Goal: Transaction & Acquisition: Purchase product/service

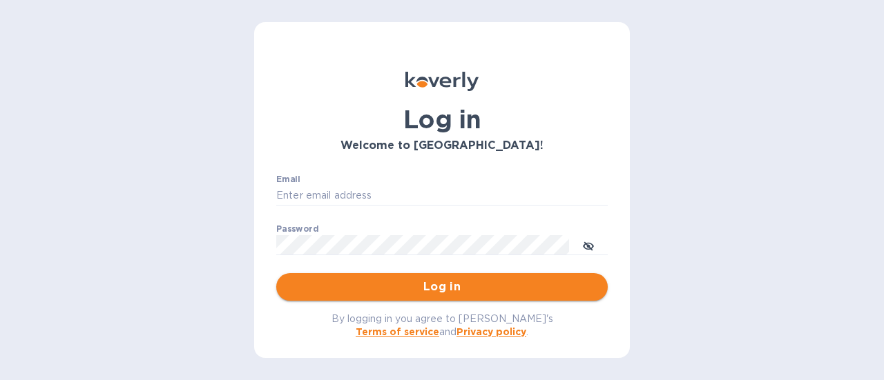
type input "steve.oceansouth@gmail.com"
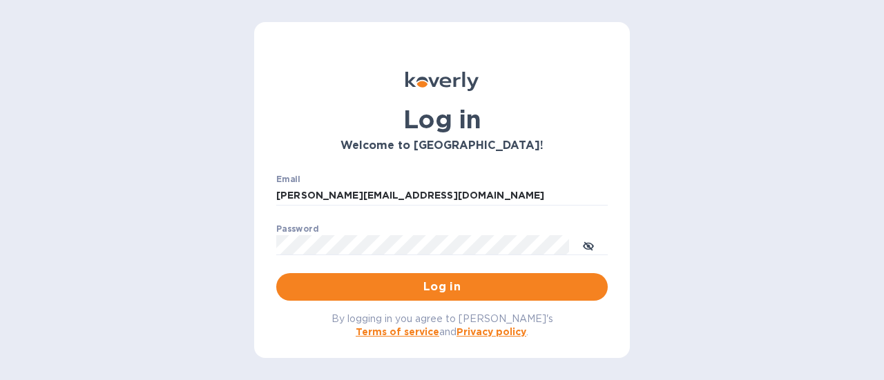
click at [427, 289] on span "Log in" at bounding box center [441, 287] width 309 height 17
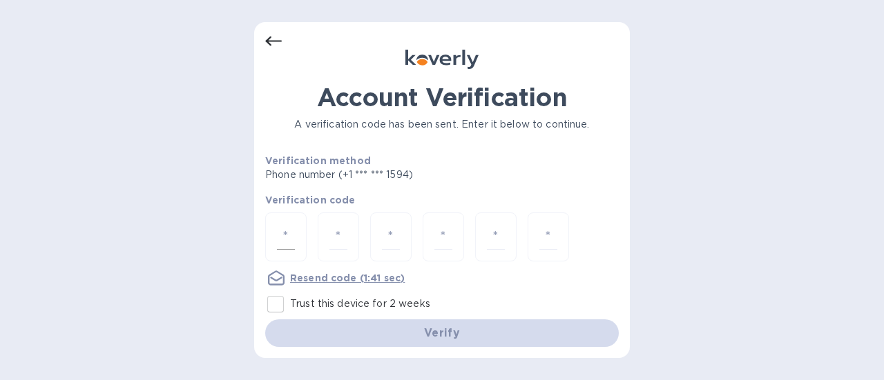
click at [286, 236] on input "number" at bounding box center [286, 237] width 18 height 26
type input "4"
type input "0"
type input "2"
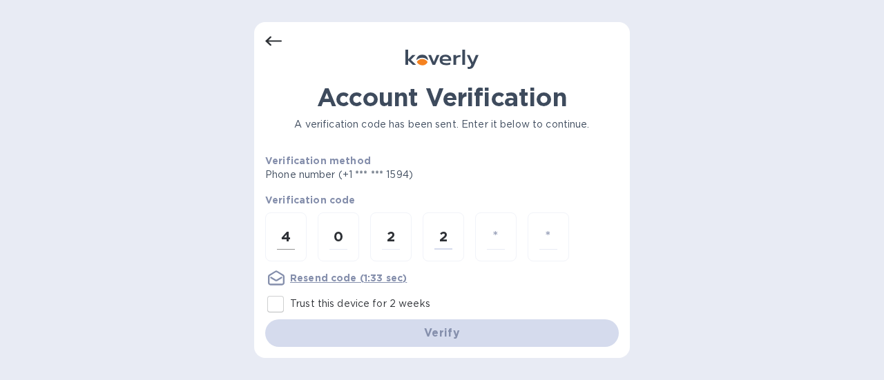
type input "4"
type input "6"
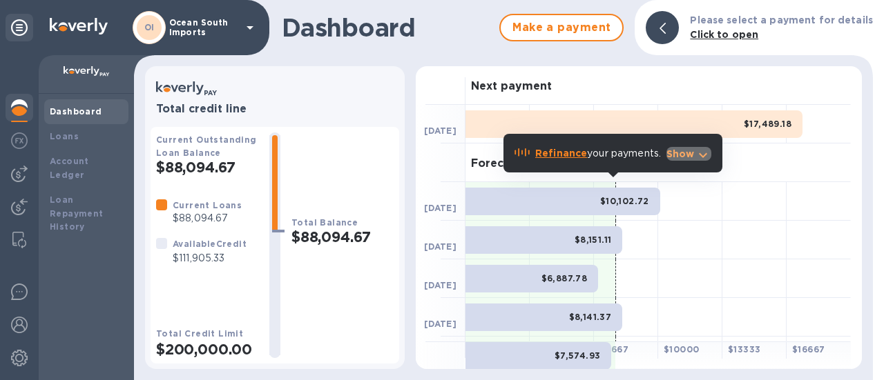
click at [704, 157] on icon "button" at bounding box center [703, 155] width 8 height 5
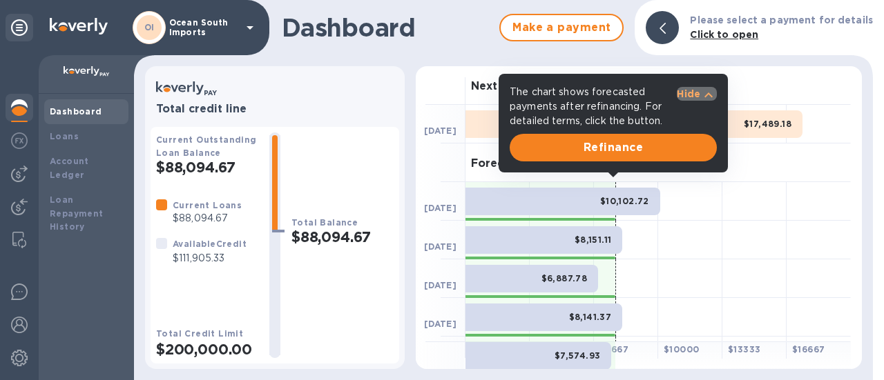
click at [701, 90] on icon "button" at bounding box center [708, 95] width 17 height 17
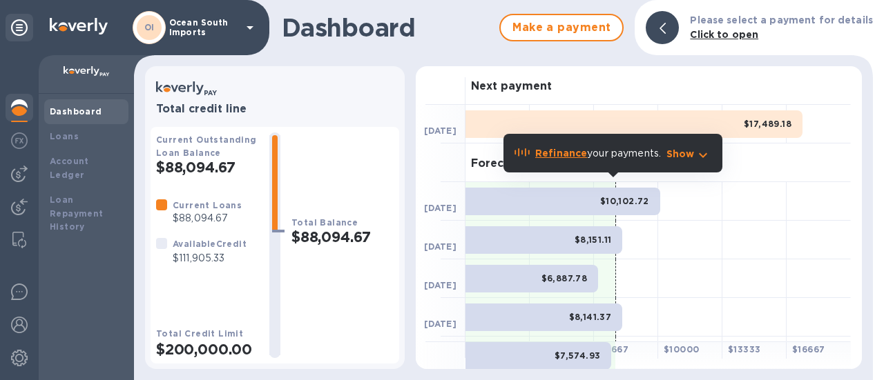
click at [420, 179] on div at bounding box center [441, 163] width 50 height 39
click at [453, 176] on div at bounding box center [441, 163] width 50 height 39
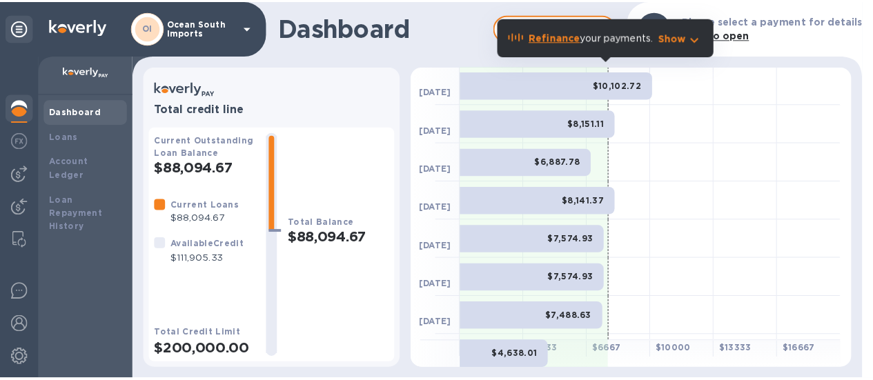
scroll to position [138, 0]
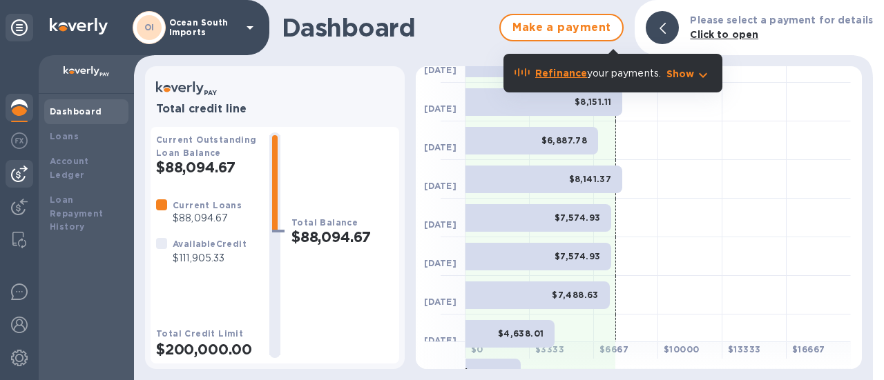
click at [22, 168] on img at bounding box center [19, 174] width 17 height 17
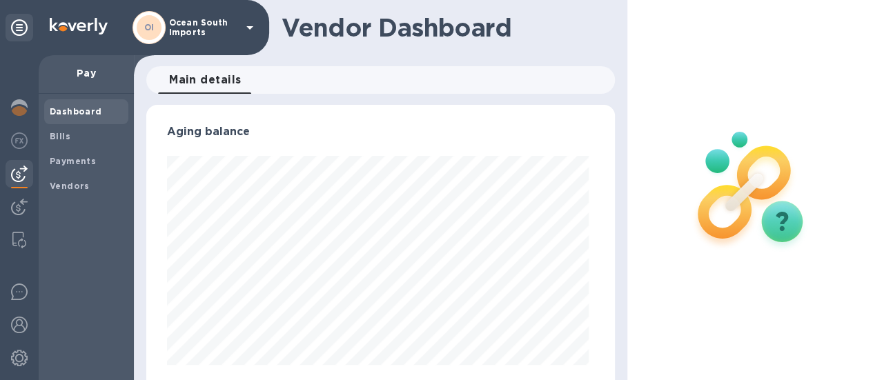
scroll to position [298, 463]
click at [64, 142] on span "Bills" at bounding box center [60, 137] width 21 height 14
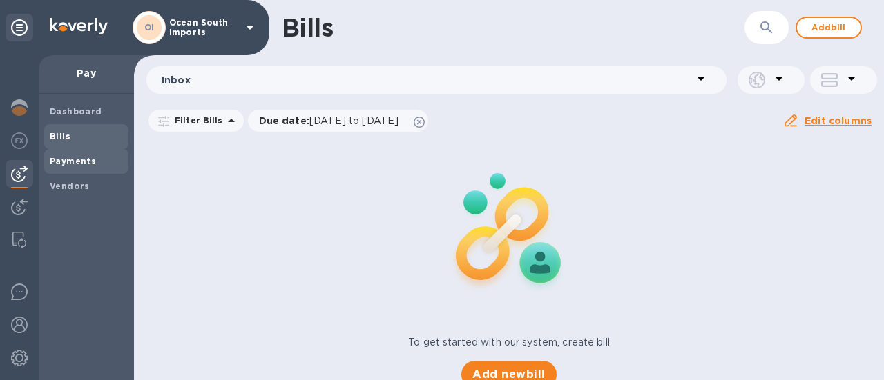
click at [70, 159] on b "Payments" at bounding box center [73, 161] width 46 height 10
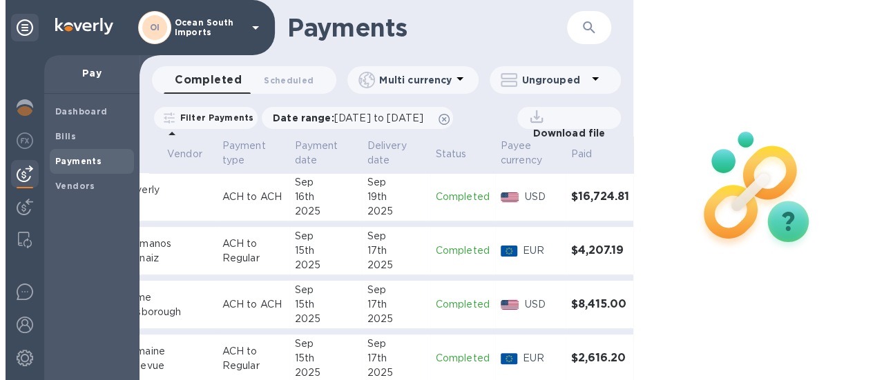
scroll to position [0, 123]
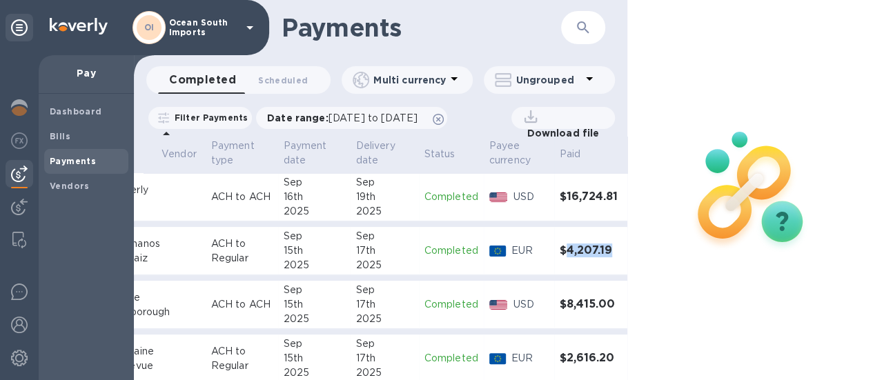
drag, startPoint x: 588, startPoint y: 249, endPoint x: 537, endPoint y: 252, distance: 50.5
click at [560, 252] on h3 "$4,207.19" at bounding box center [591, 250] width 62 height 13
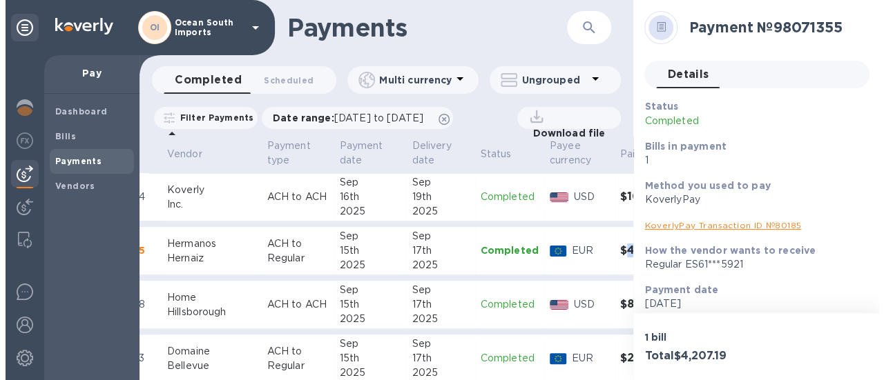
scroll to position [0, 124]
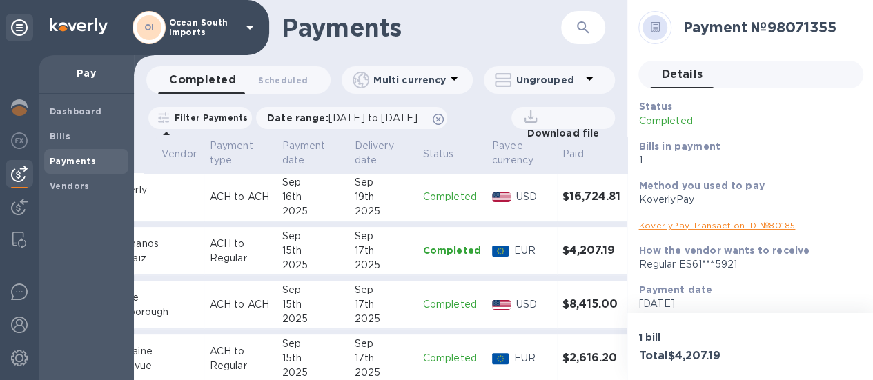
drag, startPoint x: 552, startPoint y: 246, endPoint x: 581, endPoint y: 89, distance: 159.4
click at [581, 89] on div at bounding box center [589, 79] width 17 height 19
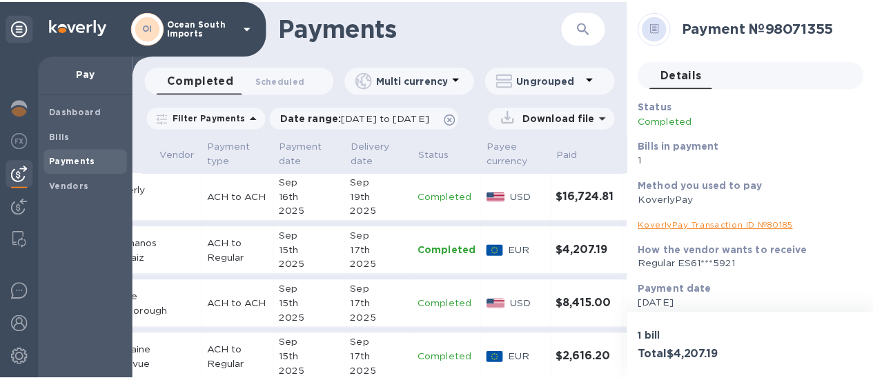
scroll to position [0, 121]
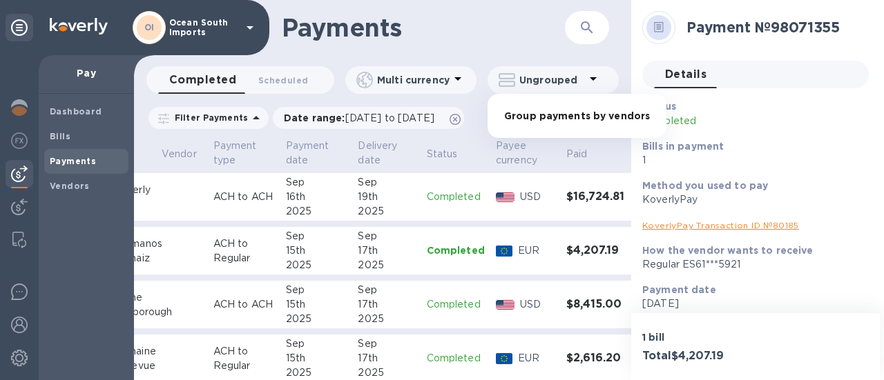
drag, startPoint x: 592, startPoint y: 255, endPoint x: 558, endPoint y: 251, distance: 34.1
click at [551, 253] on div at bounding box center [442, 190] width 884 height 380
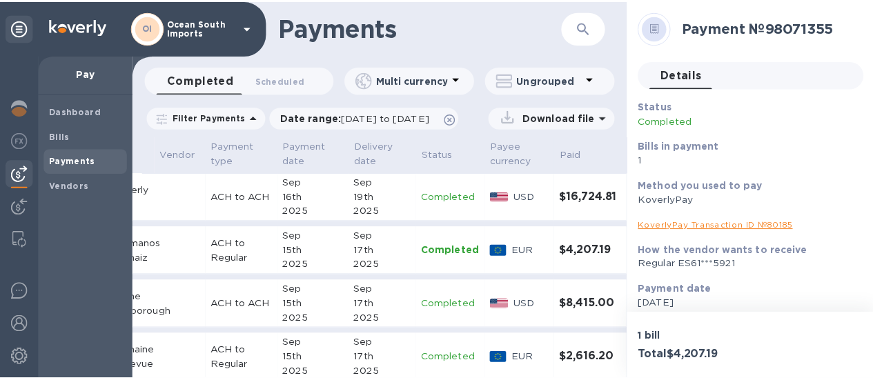
scroll to position [0, 117]
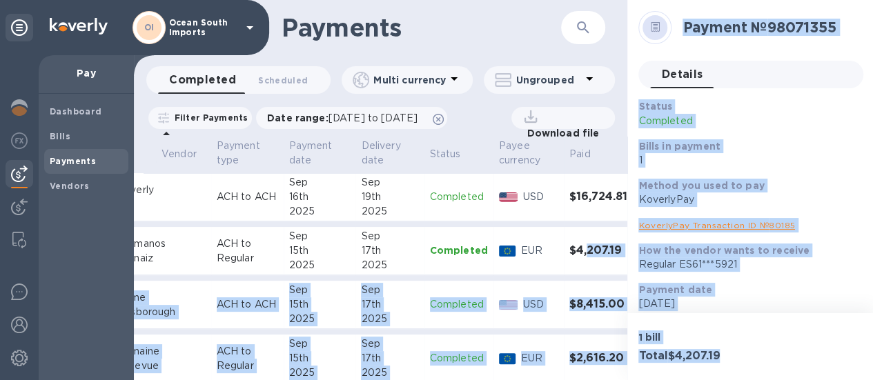
click at [585, 251] on h3 "$4,207.19" at bounding box center [601, 250] width 62 height 13
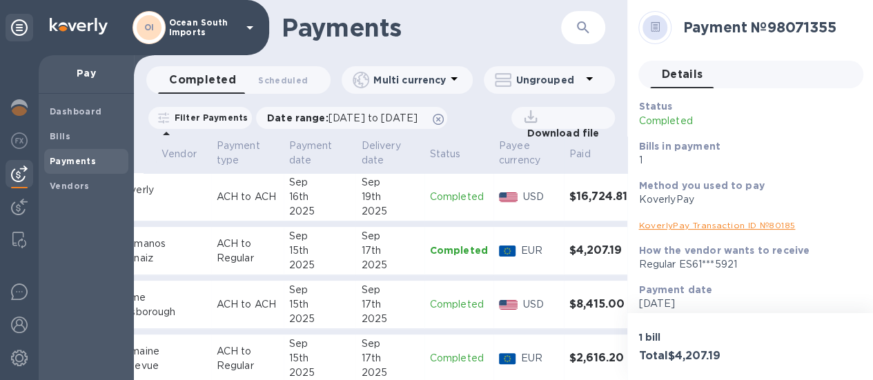
click at [587, 251] on h3 "$4,207.19" at bounding box center [601, 250] width 62 height 13
drag, startPoint x: 592, startPoint y: 251, endPoint x: 549, endPoint y: 252, distance: 42.8
click at [570, 252] on h3 "$4,207.19" at bounding box center [601, 250] width 62 height 13
copy h3 "4,207.19"
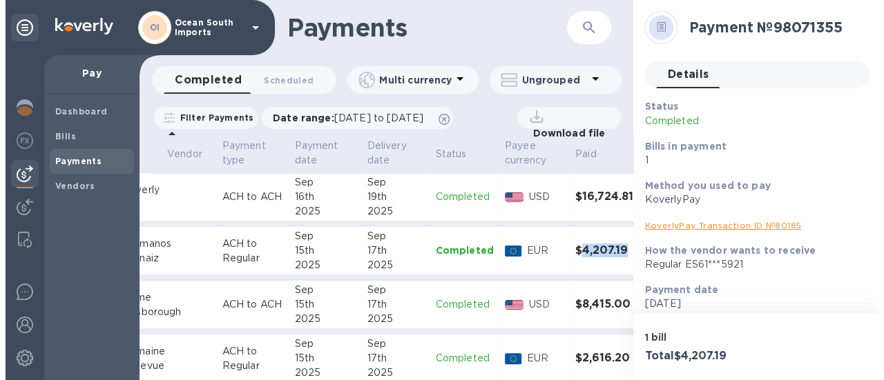
scroll to position [0, 0]
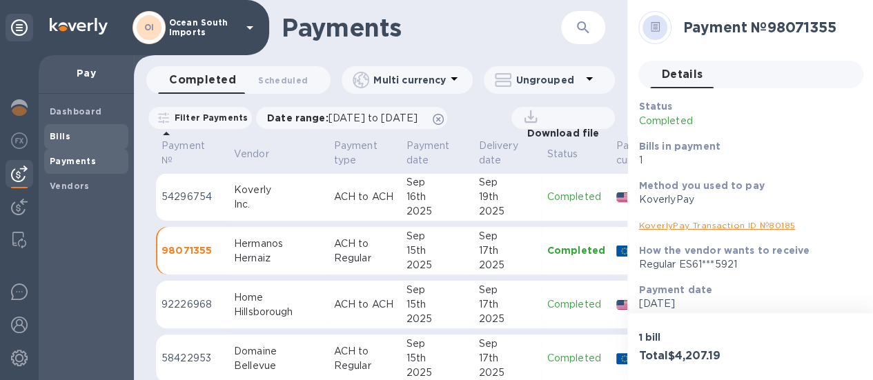
click at [70, 135] on span "Bills" at bounding box center [86, 137] width 73 height 14
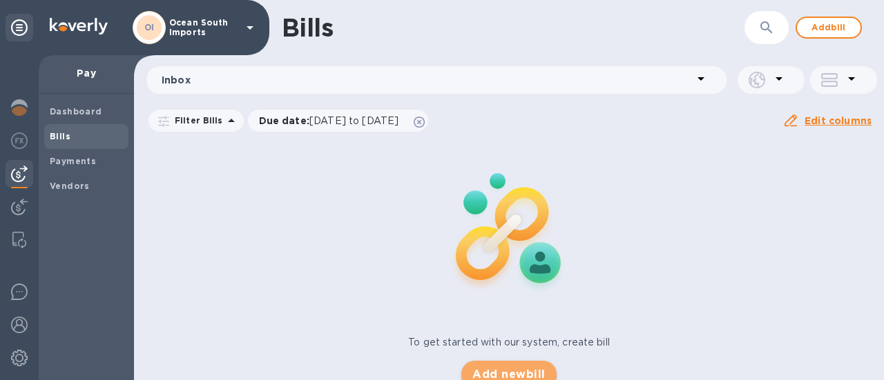
click at [467, 369] on button "Add new bill" at bounding box center [508, 375] width 95 height 28
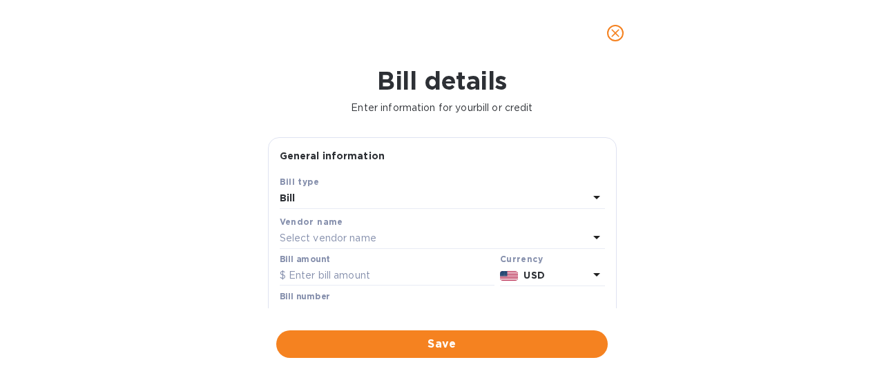
click at [311, 238] on p "Select vendor name" at bounding box center [328, 238] width 97 height 14
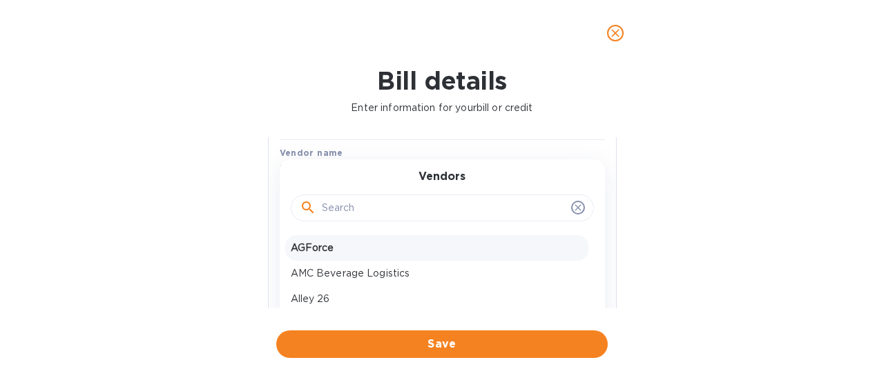
scroll to position [69, 0]
click at [338, 206] on input "text" at bounding box center [444, 208] width 244 height 21
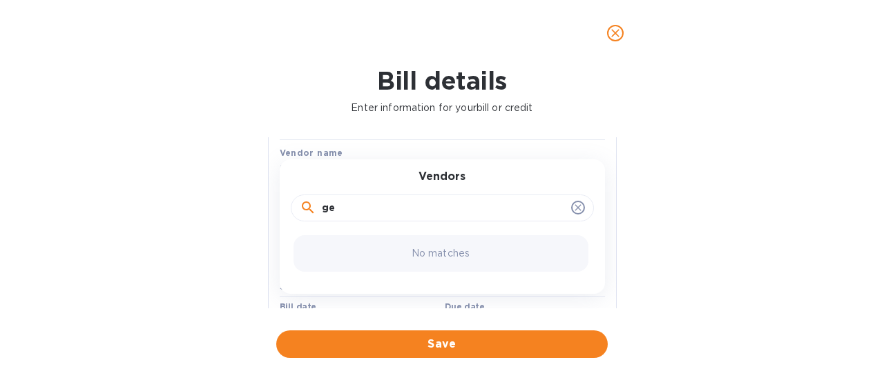
type input "g"
type input "herm"
click at [387, 252] on p "[PERSON_NAME]" at bounding box center [437, 248] width 292 height 14
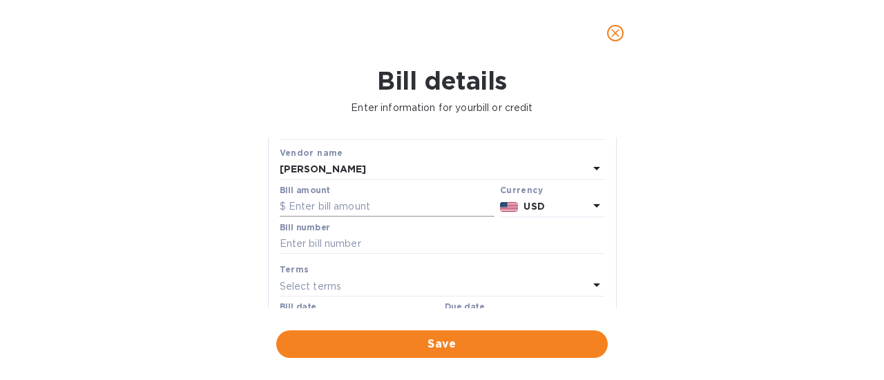
click at [394, 214] on input "text" at bounding box center [387, 207] width 215 height 21
paste input "4,207.19"
type input "4,207.19"
click at [357, 246] on input "text" at bounding box center [442, 244] width 325 height 21
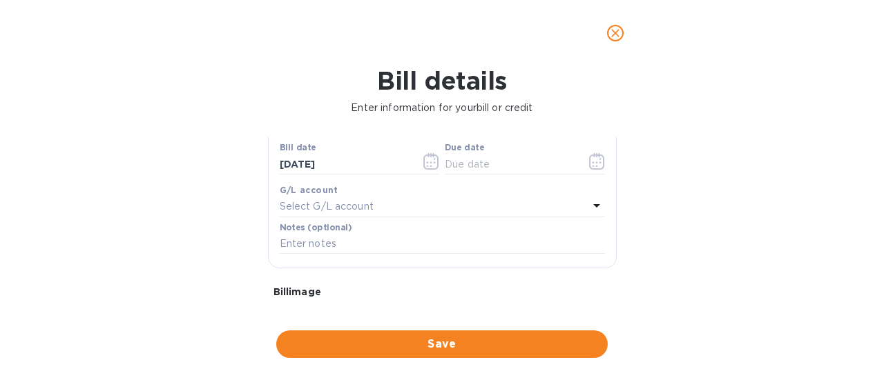
scroll to position [207, 0]
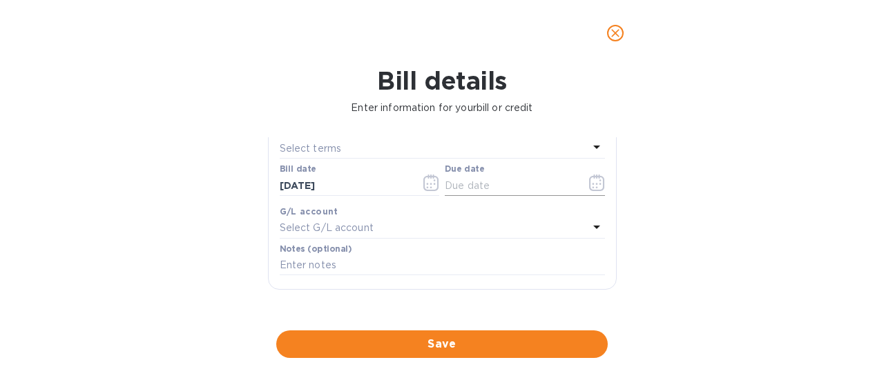
type input "p2"
click at [594, 186] on icon "button" at bounding box center [597, 183] width 16 height 17
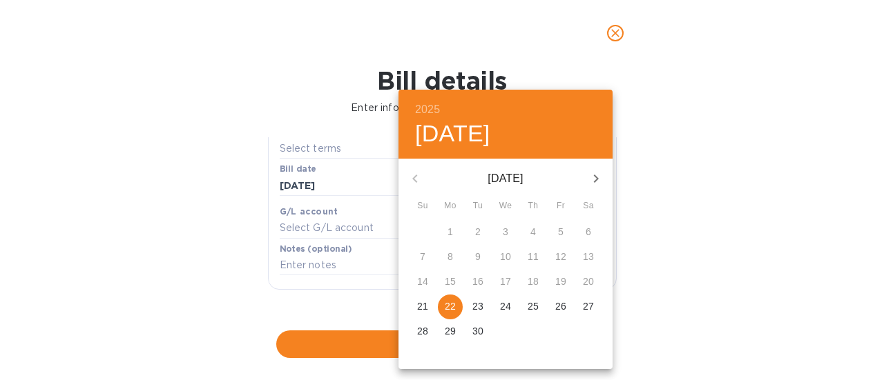
click at [450, 304] on p "22" at bounding box center [450, 307] width 11 height 14
type input "[DATE]"
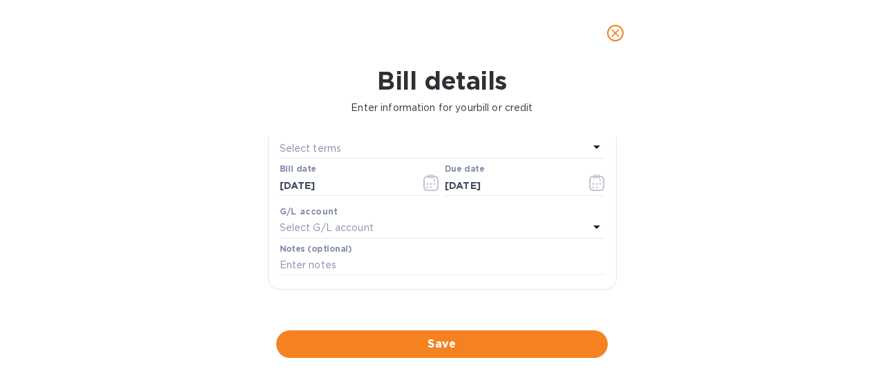
click at [409, 349] on span "Save" at bounding box center [441, 344] width 309 height 17
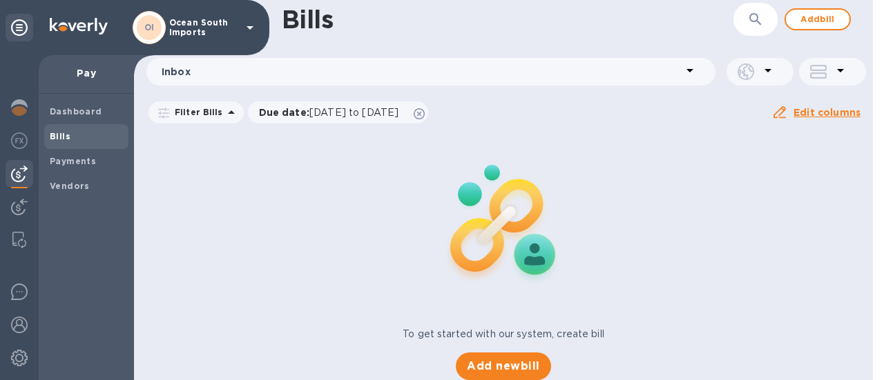
scroll to position [0, 0]
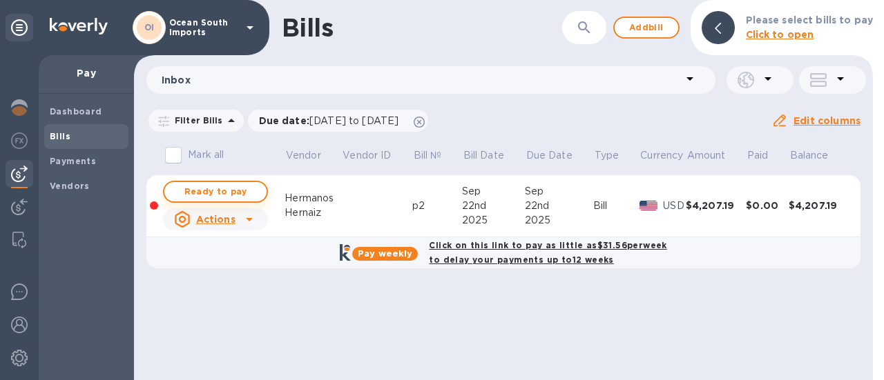
click at [229, 189] on span "Ready to pay" at bounding box center [215, 192] width 80 height 17
checkbox input "true"
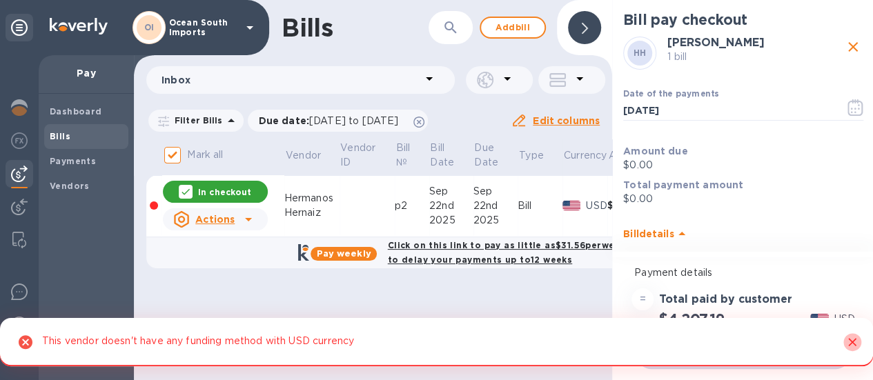
drag, startPoint x: 819, startPoint y: 296, endPoint x: 675, endPoint y: 268, distance: 146.4
click at [846, 336] on icon "Close" at bounding box center [853, 343] width 14 height 14
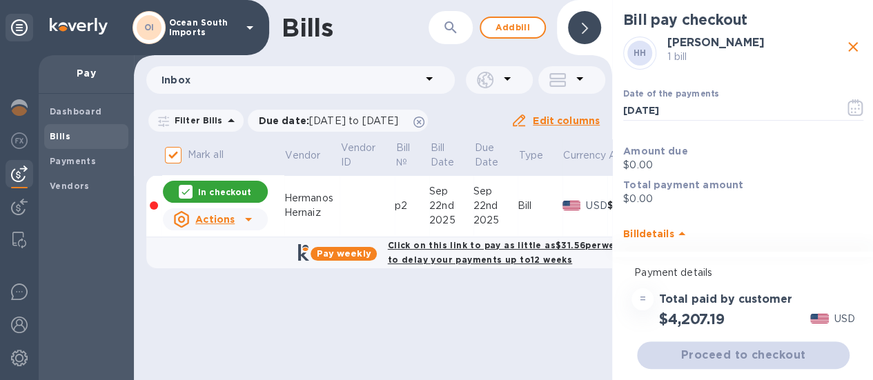
click at [340, 223] on td at bounding box center [367, 206] width 55 height 62
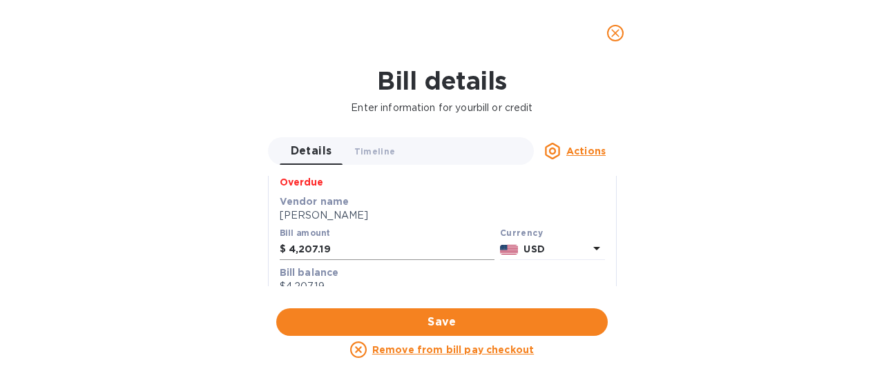
scroll to position [69, 0]
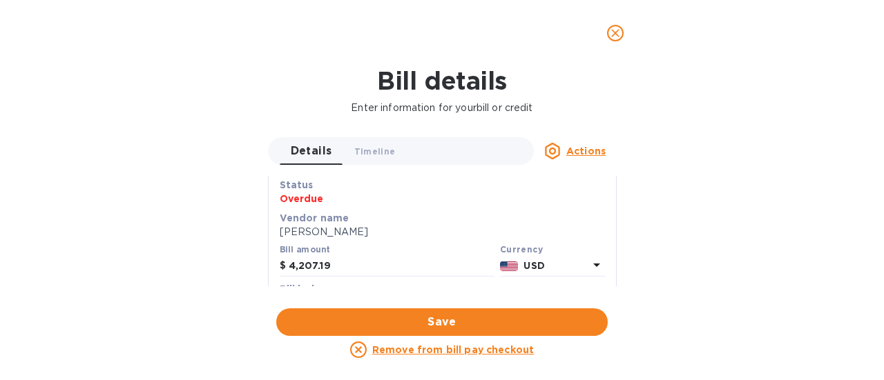
click at [525, 269] on b "USD" at bounding box center [533, 265] width 21 height 11
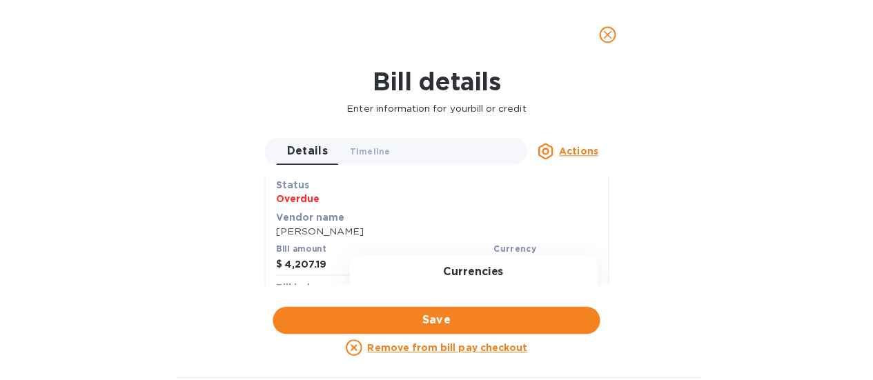
scroll to position [138, 0]
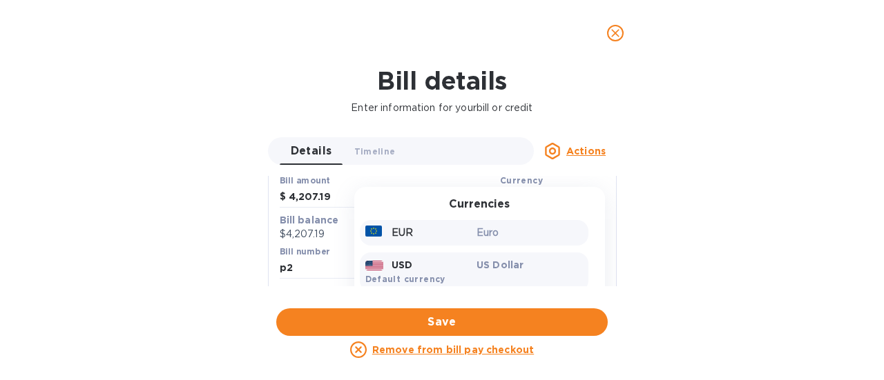
click at [467, 234] on div "EUR" at bounding box center [418, 233] width 112 height 20
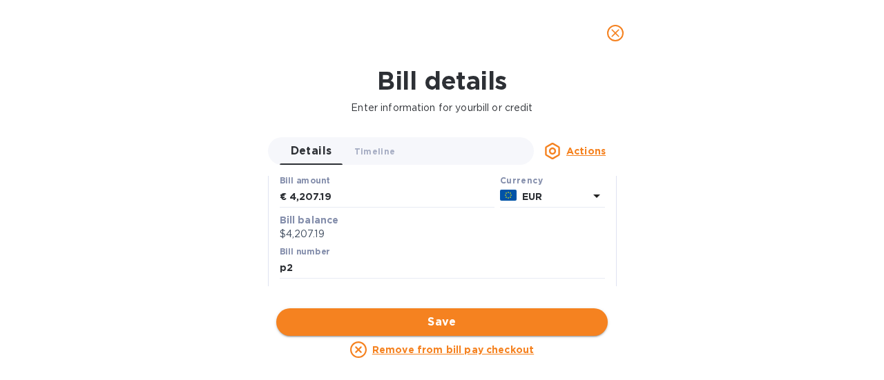
click at [468, 317] on span "Save" at bounding box center [441, 322] width 309 height 17
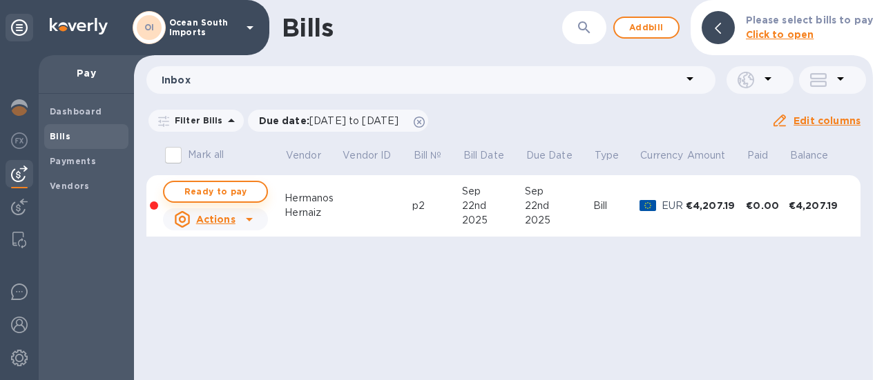
click at [236, 186] on span "Ready to pay" at bounding box center [215, 192] width 80 height 17
checkbox input "true"
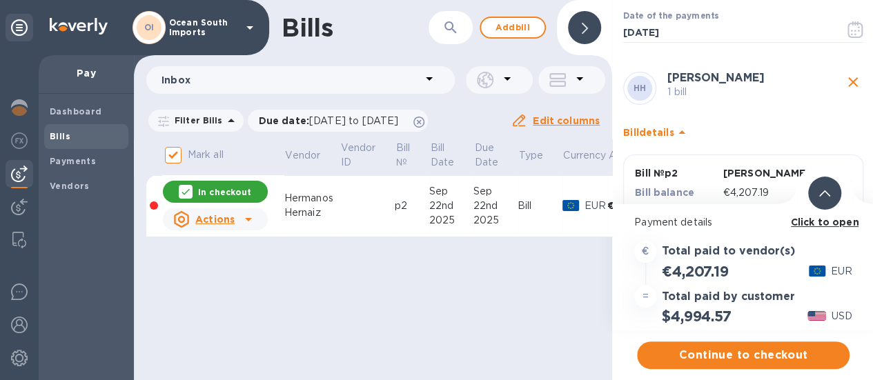
scroll to position [118, 0]
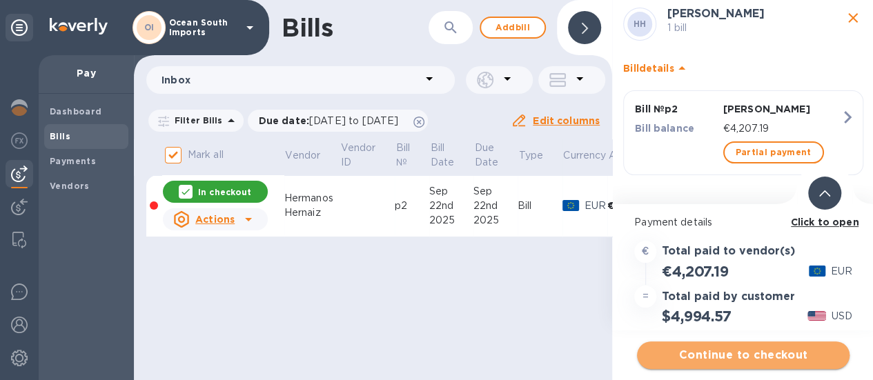
click at [755, 347] on span "Continue to checkout" at bounding box center [743, 355] width 191 height 17
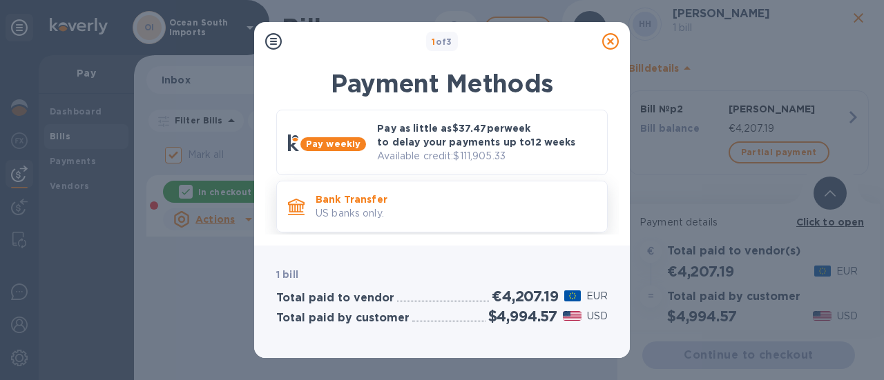
scroll to position [10, 0]
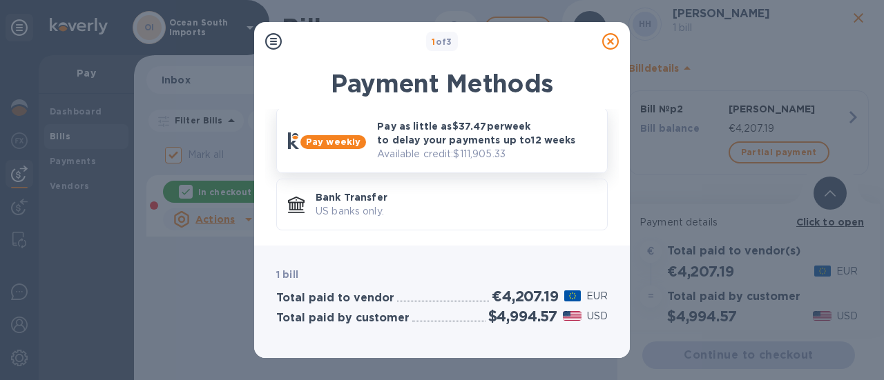
click at [513, 162] on div "Pay as little as $37.47 per week to delay your payments up to 12 weeks Availabl…" at bounding box center [486, 140] width 230 height 53
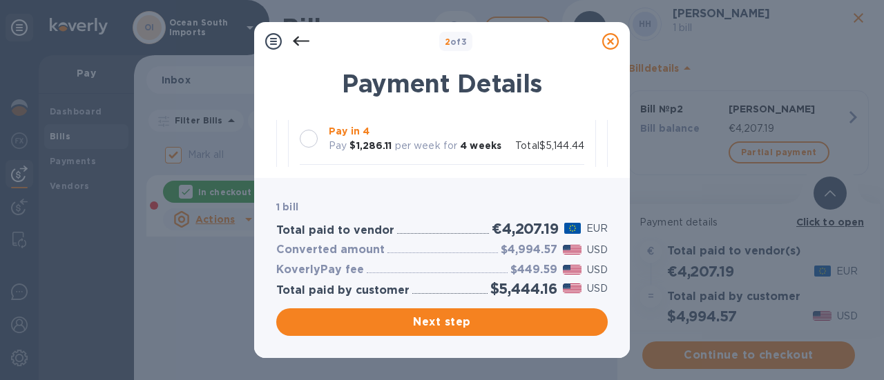
scroll to position [178, 0]
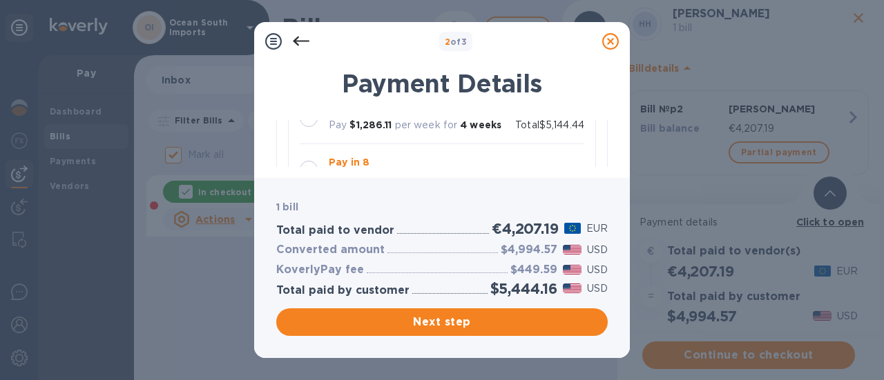
click at [338, 153] on div "Pay in 8 Pay $661.79 per week for 8 weeks" at bounding box center [414, 170] width 182 height 40
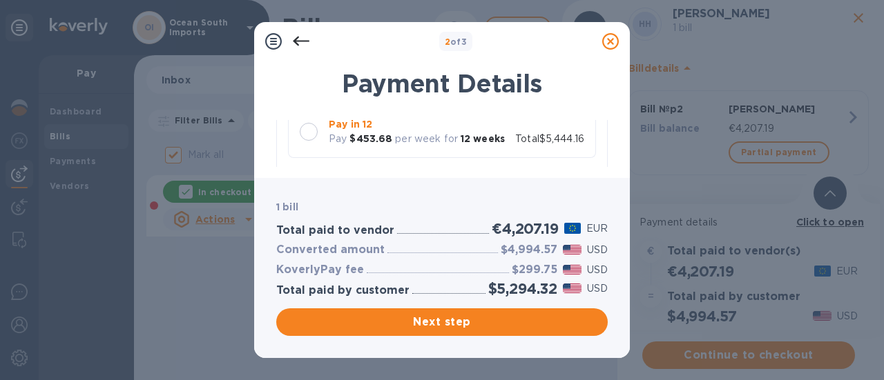
scroll to position [247, 0]
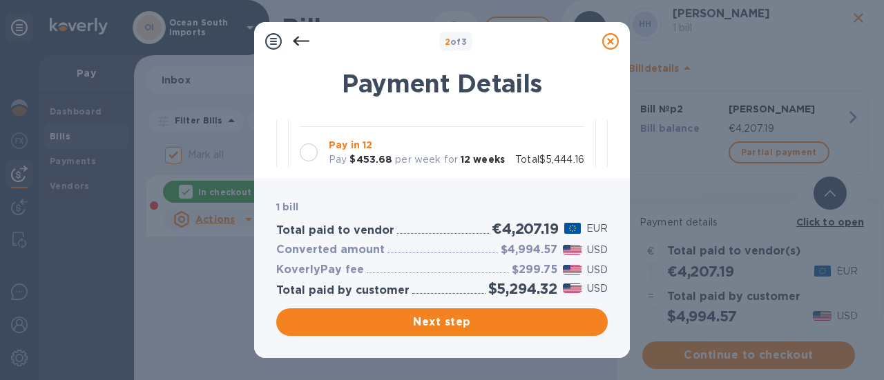
click at [311, 152] on div at bounding box center [309, 153] width 18 height 18
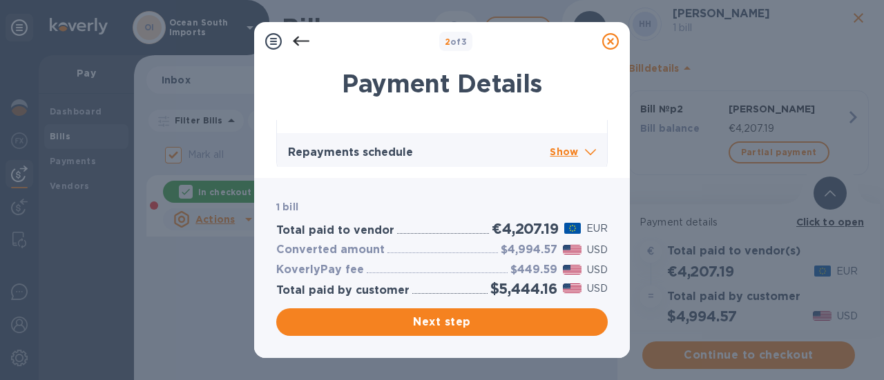
scroll to position [529, 0]
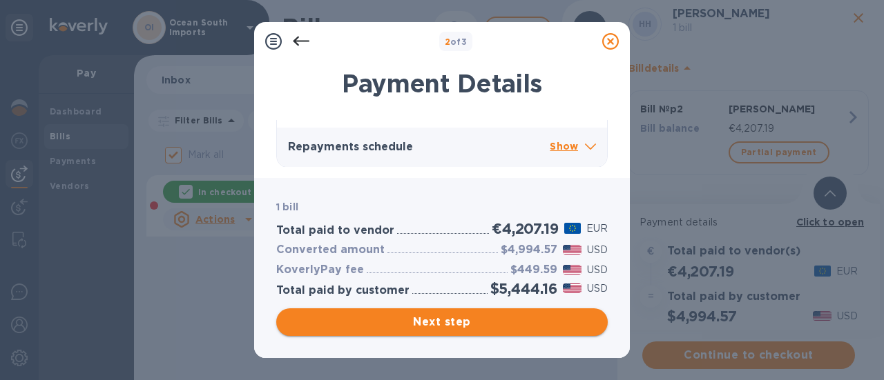
click at [443, 329] on span "Next step" at bounding box center [441, 322] width 309 height 17
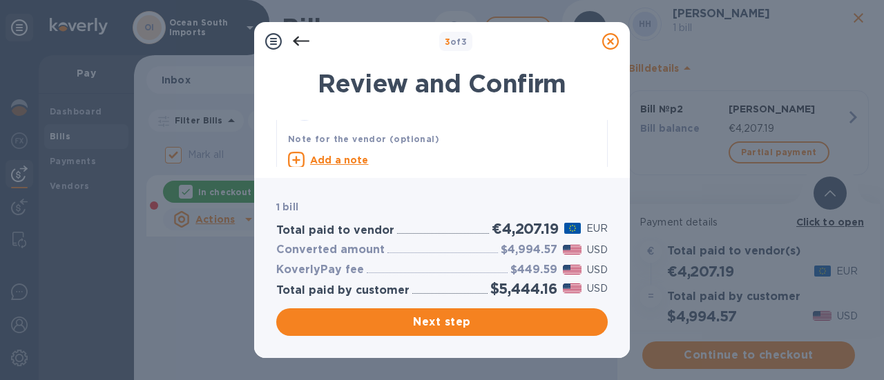
scroll to position [77, 0]
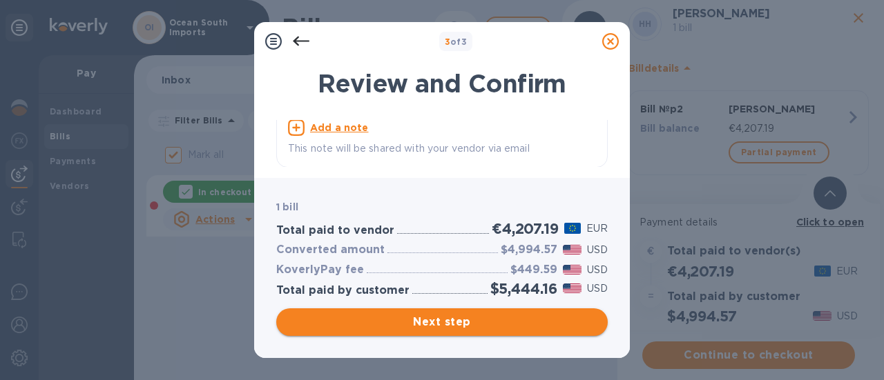
click at [442, 316] on span "Next step" at bounding box center [441, 322] width 309 height 17
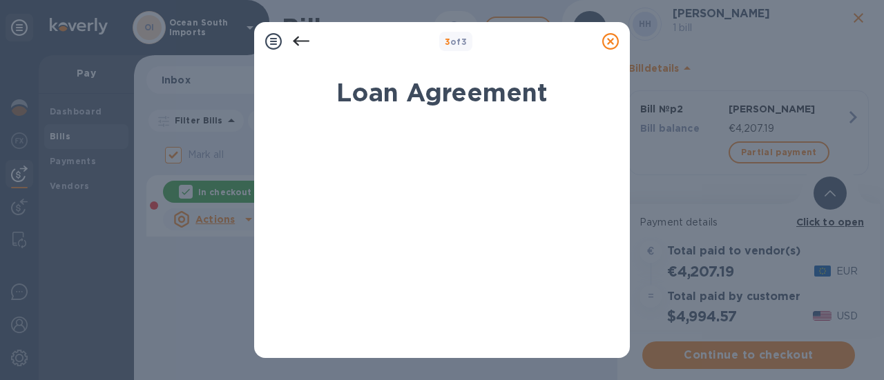
scroll to position [138, 0]
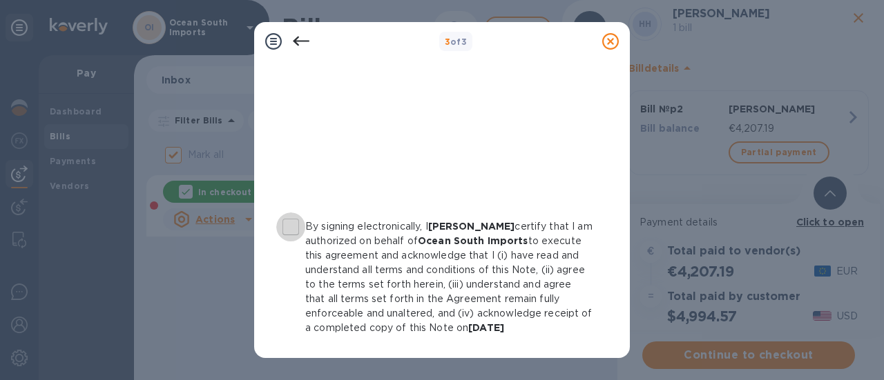
click at [287, 227] on input "By signing electronically, I [PERSON_NAME] certify that I am authorized on beha…" at bounding box center [290, 227] width 29 height 29
checkbox input "true"
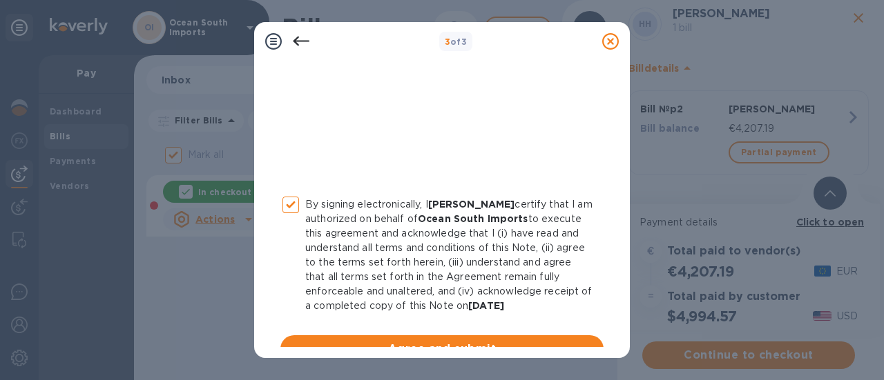
scroll to position [405, 0]
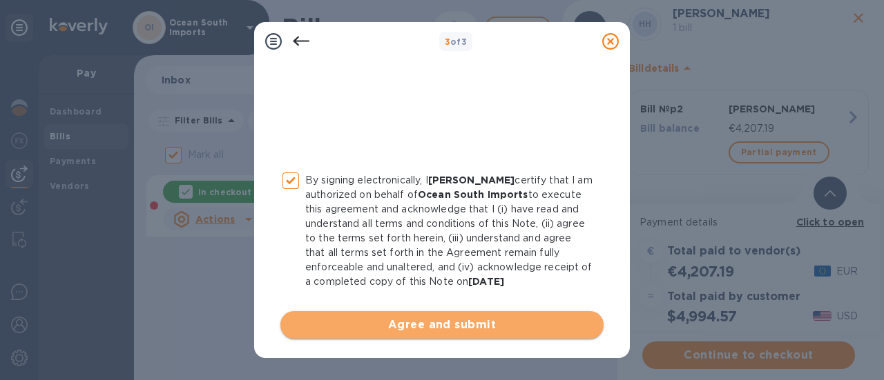
click at [494, 321] on span "Agree and submit" at bounding box center [441, 325] width 301 height 17
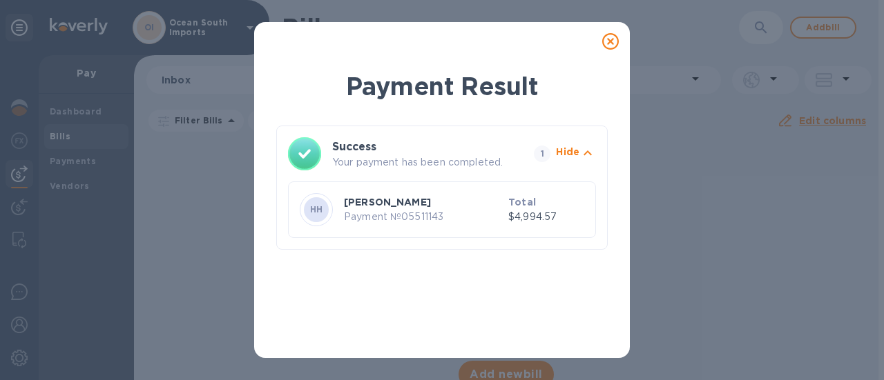
click at [610, 41] on icon at bounding box center [610, 41] width 17 height 17
